Goal: Task Accomplishment & Management: Use online tool/utility

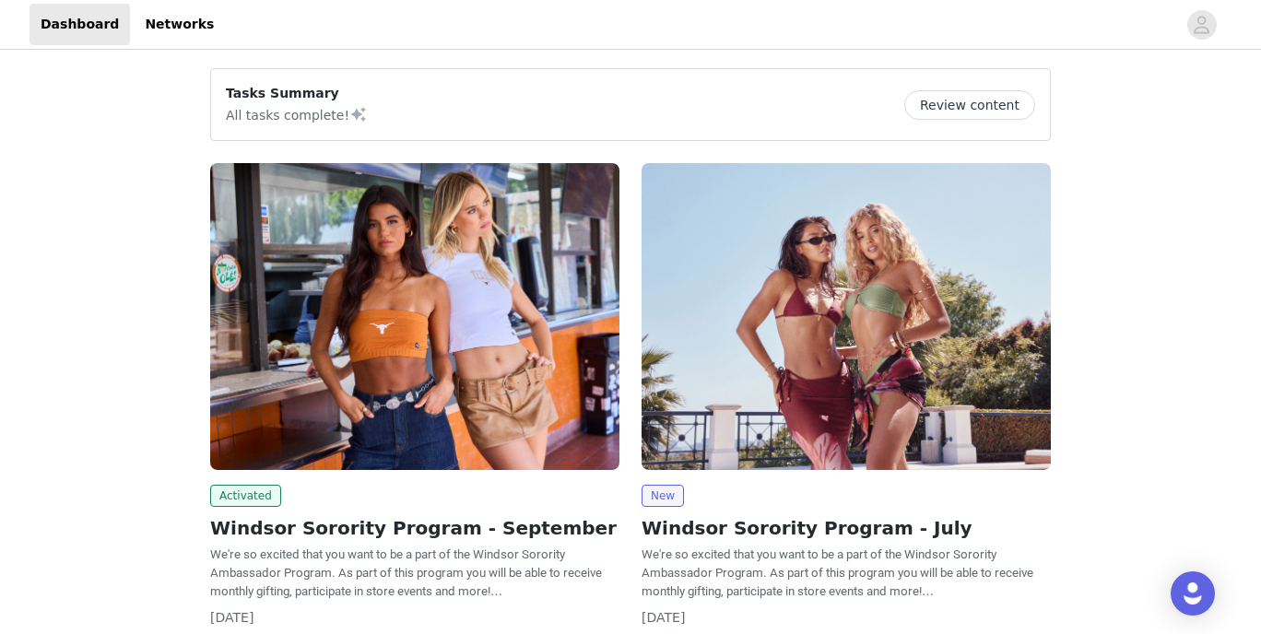
click at [468, 378] on img at bounding box center [414, 316] width 409 height 307
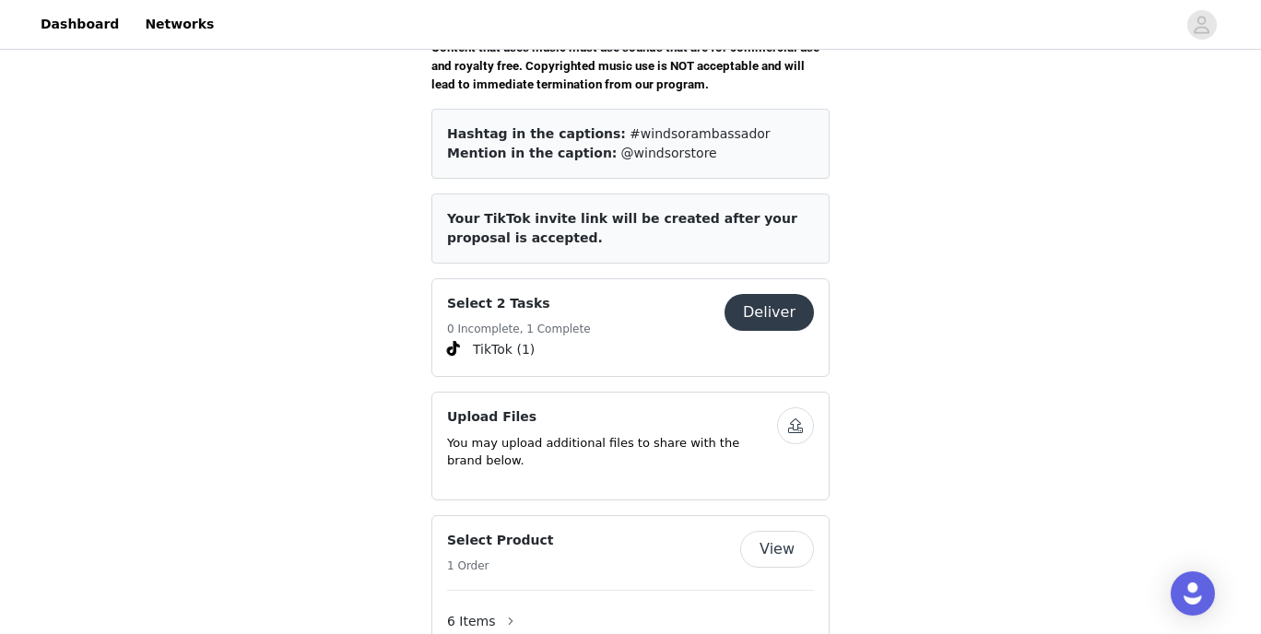
scroll to position [708, 0]
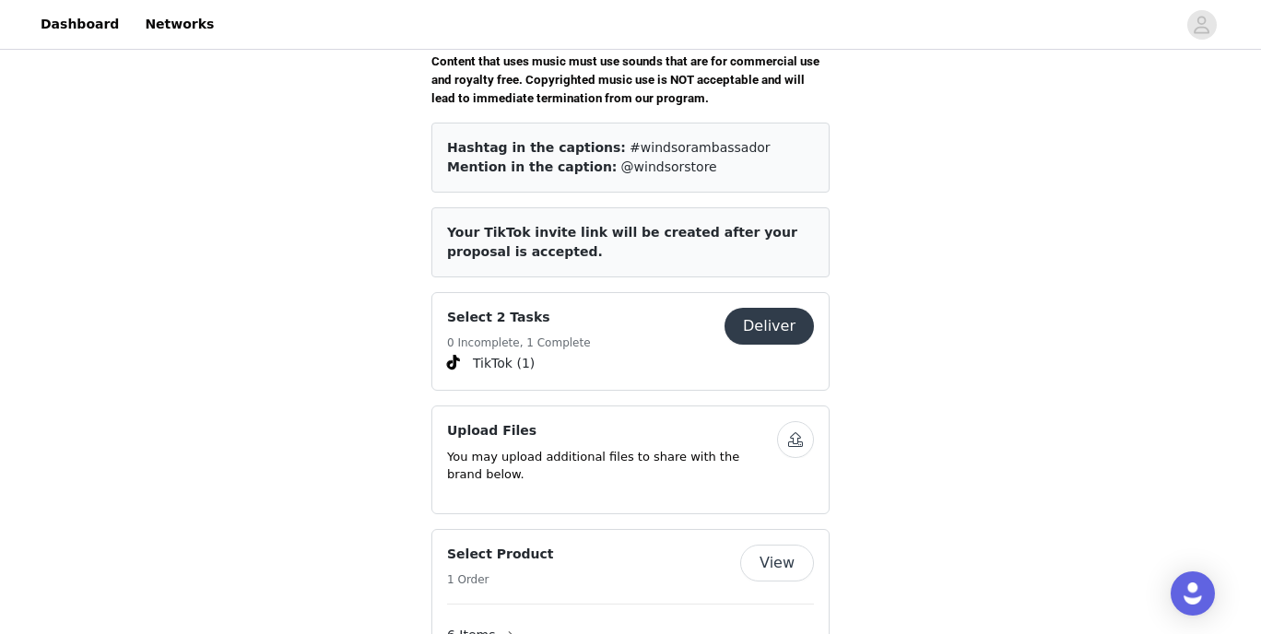
click at [752, 308] on button "Deliver" at bounding box center [769, 326] width 89 height 37
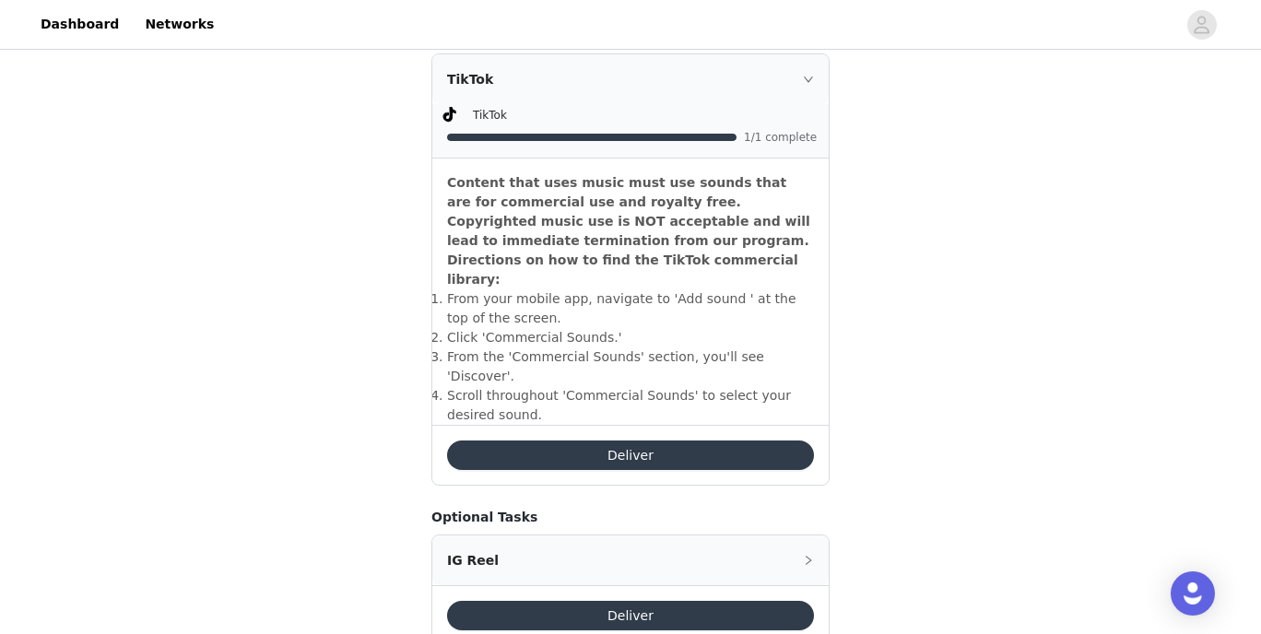
scroll to position [488, 0]
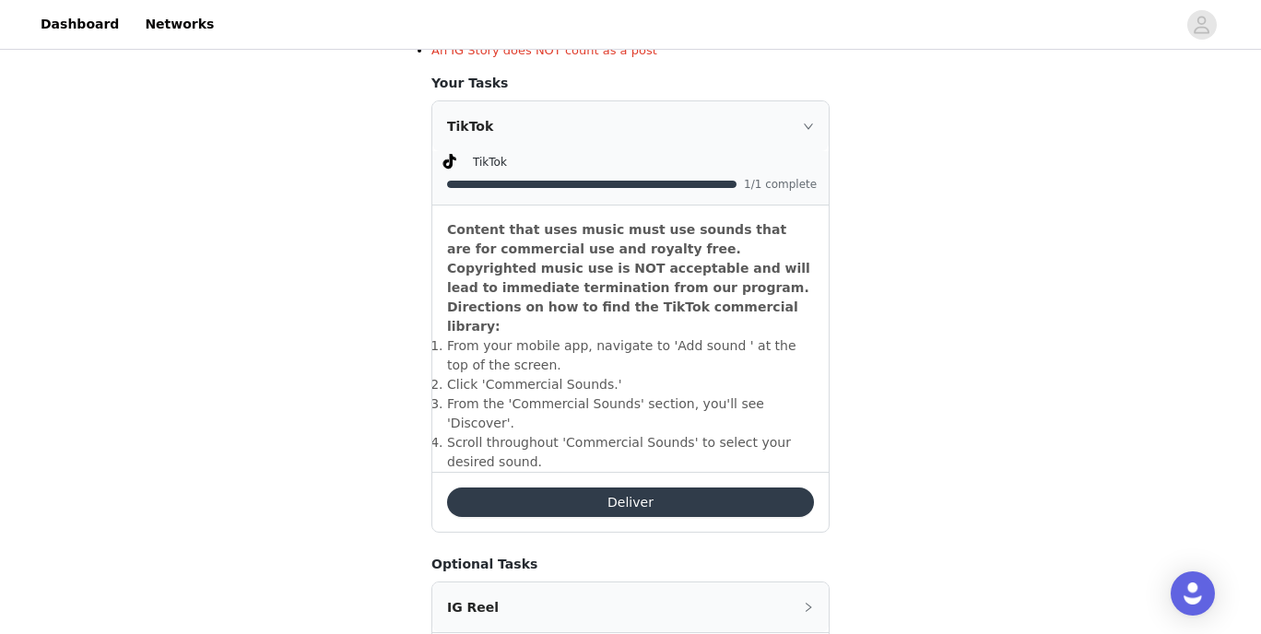
click at [661, 488] on button "Deliver" at bounding box center [630, 503] width 367 height 30
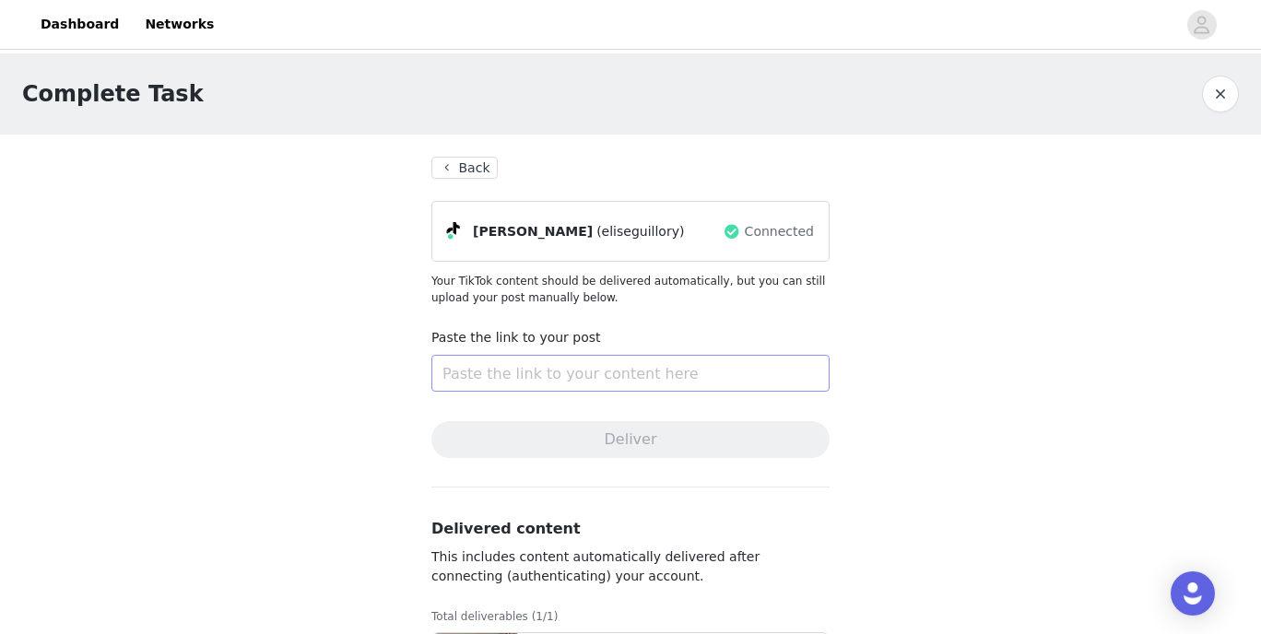
scroll to position [123, 0]
click at [449, 174] on button "Back" at bounding box center [465, 168] width 66 height 22
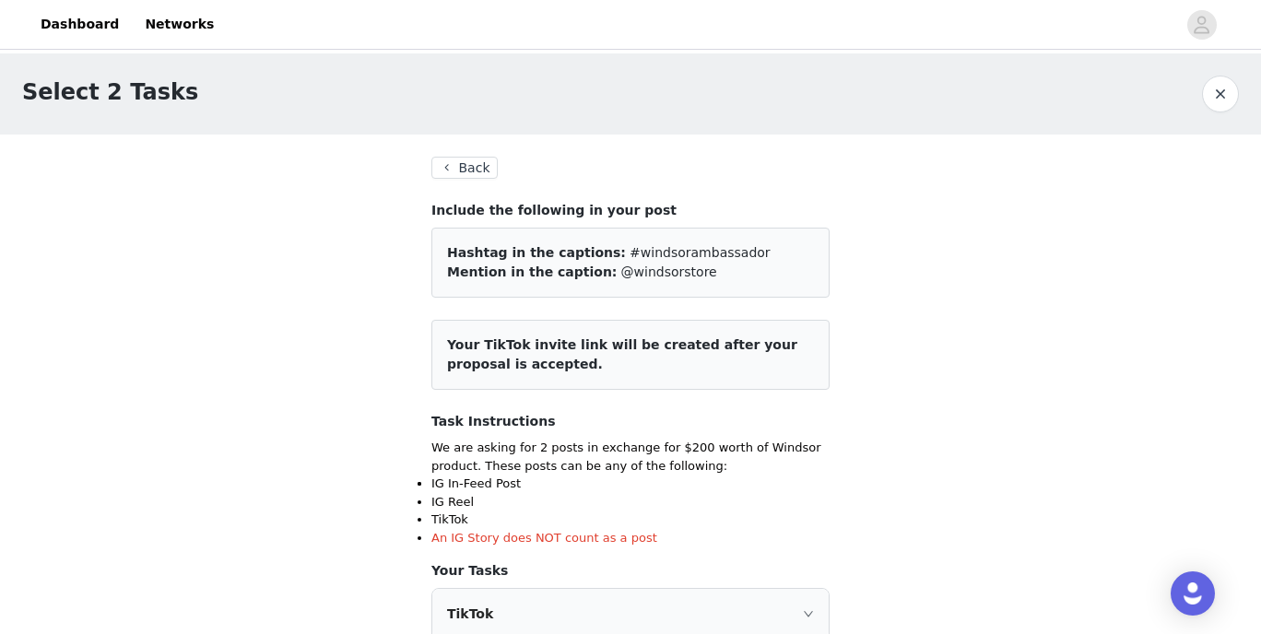
click at [469, 160] on button "Back" at bounding box center [465, 168] width 66 height 22
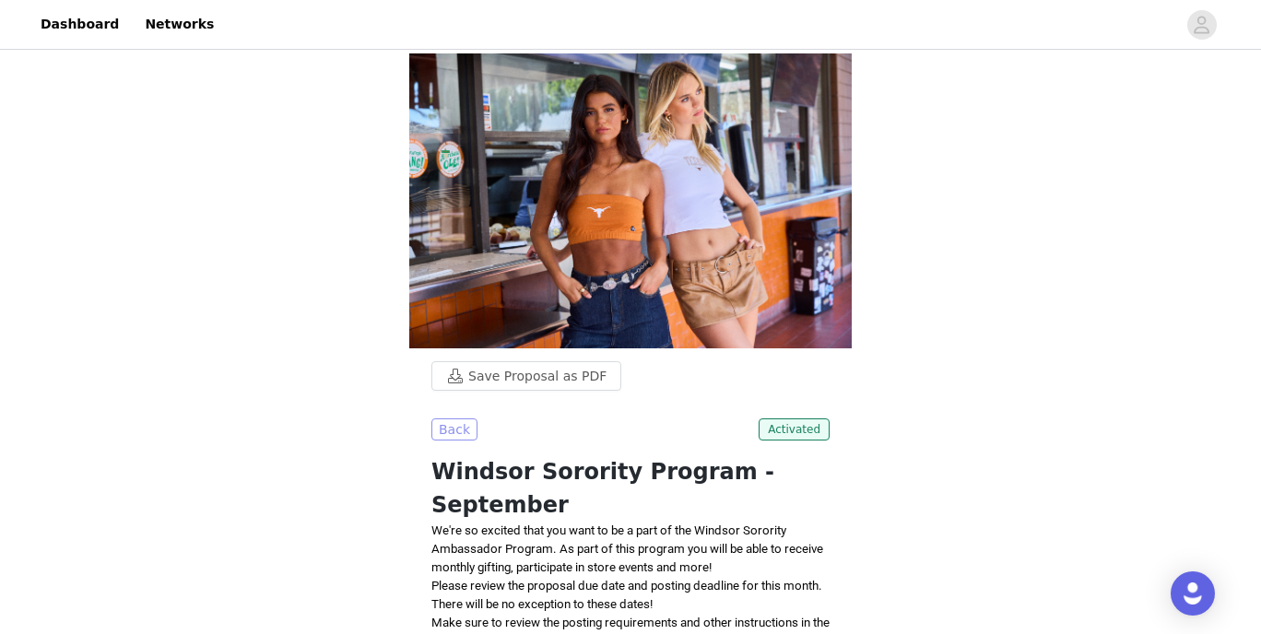
click at [454, 426] on button "Back" at bounding box center [455, 430] width 46 height 22
